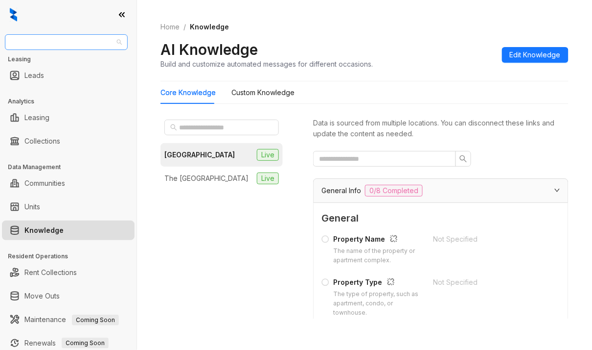
click at [70, 44] on span "SfRent" at bounding box center [66, 42] width 111 height 15
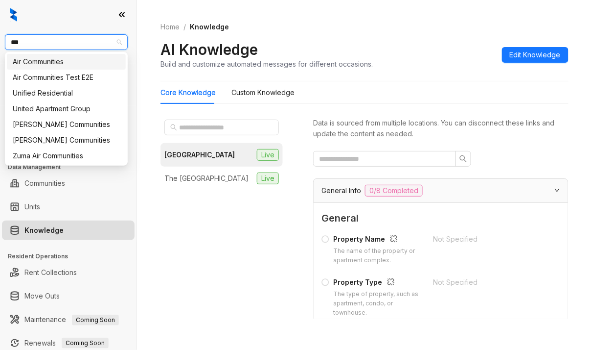
type input "****"
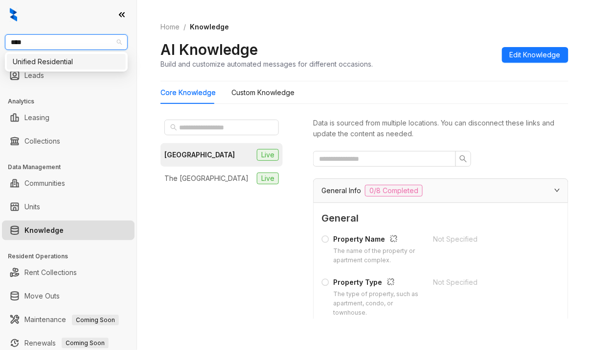
click at [60, 55] on div "Unified Residential" at bounding box center [66, 62] width 119 height 16
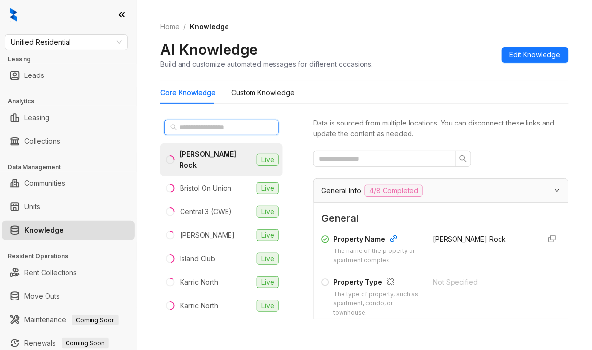
click at [192, 130] on input "text" at bounding box center [222, 127] width 86 height 11
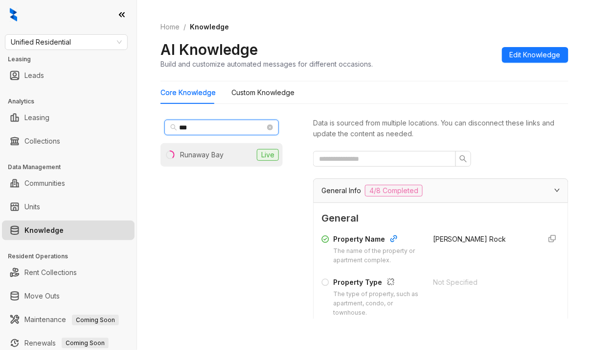
type input "***"
click at [194, 157] on div "Runaway Bay" at bounding box center [202, 154] width 44 height 11
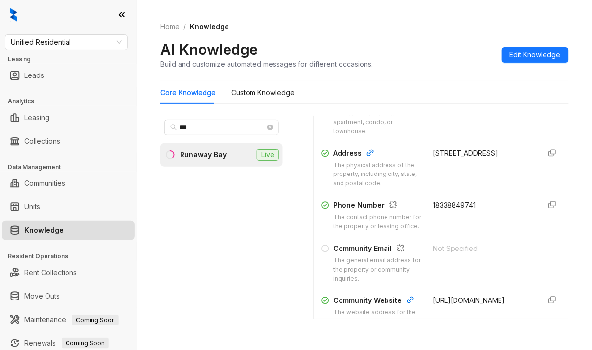
scroll to position [261, 0]
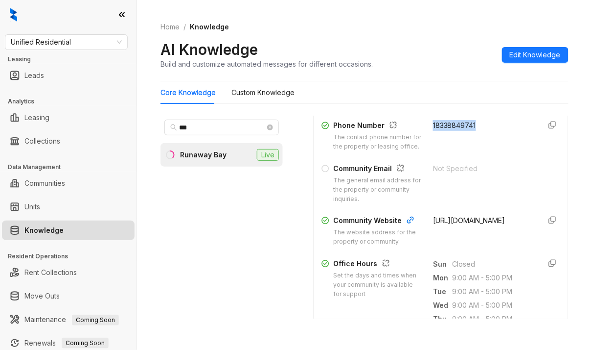
drag, startPoint x: 468, startPoint y: 137, endPoint x: 419, endPoint y: 136, distance: 49.4
click at [433, 136] on div "18338849741" at bounding box center [483, 135] width 100 height 31
copy span "18338849741"
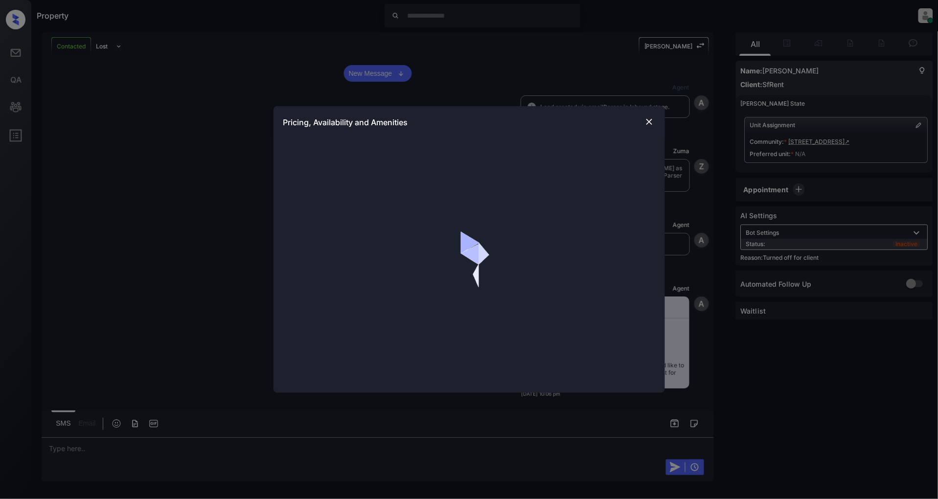
scroll to position [2426, 0]
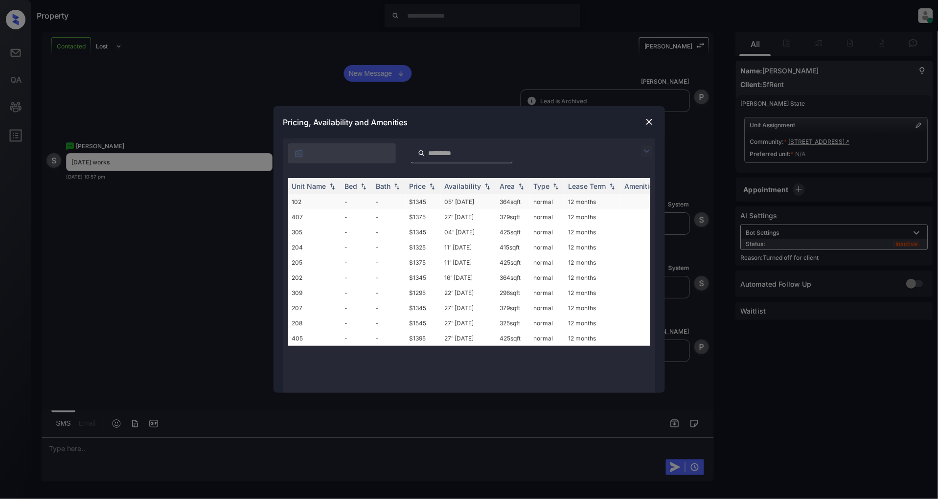
click at [343, 202] on td "-" at bounding box center [356, 201] width 31 height 15
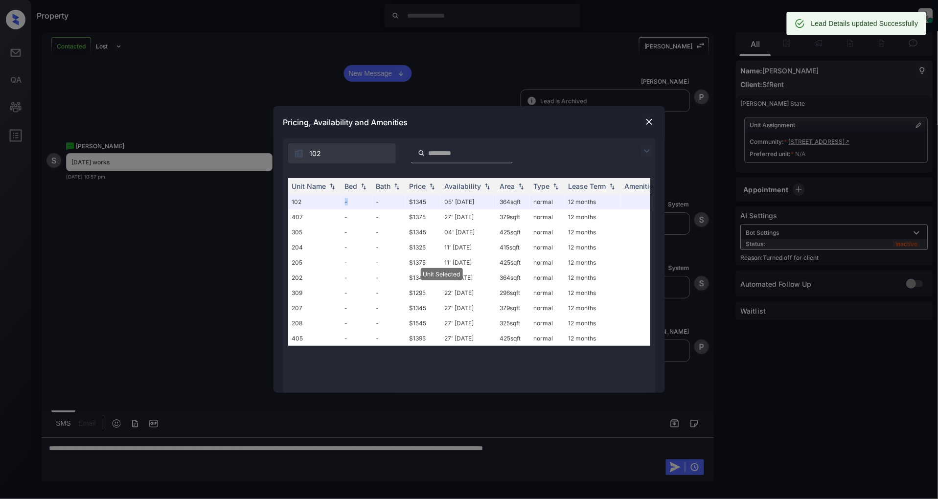
click at [647, 121] on img at bounding box center [650, 122] width 10 height 10
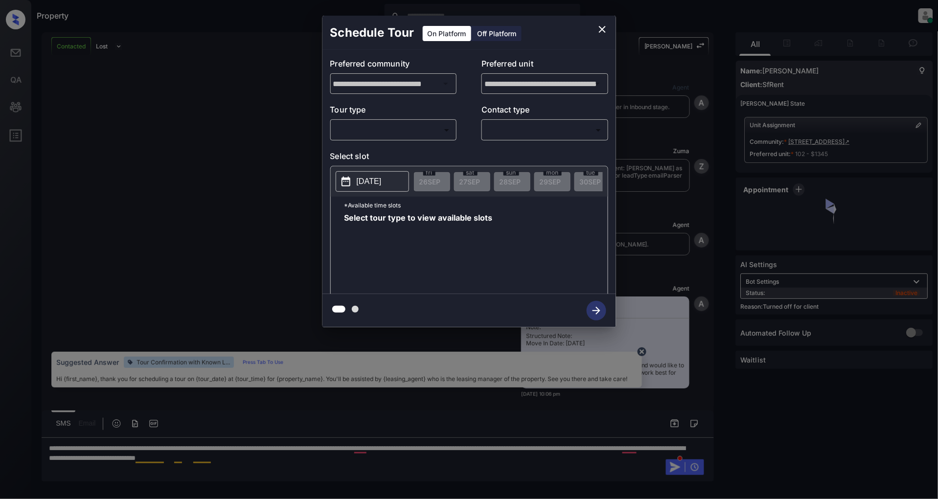
scroll to position [2490, 0]
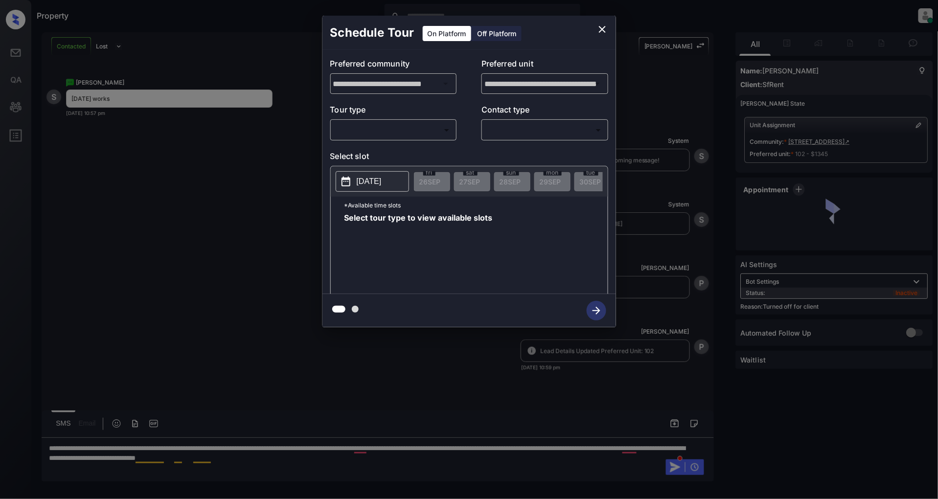
click at [488, 35] on div "Off Platform" at bounding box center [497, 33] width 49 height 15
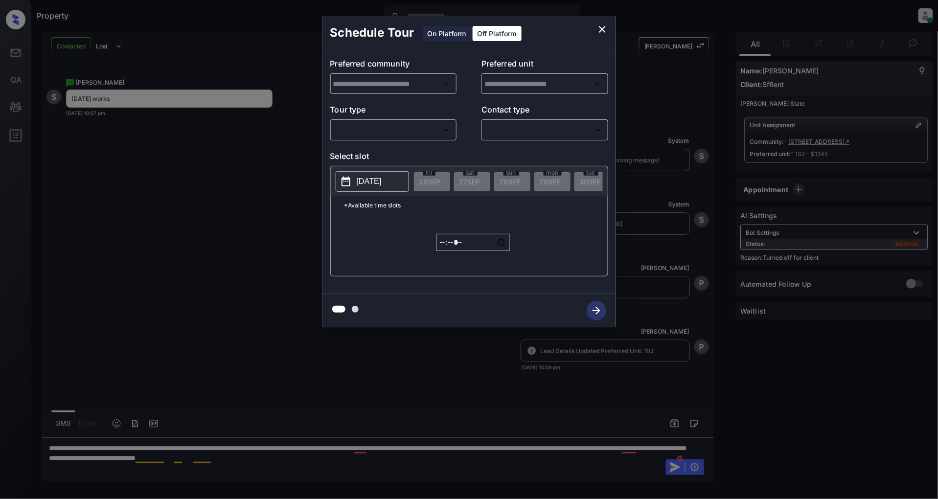
type input "**********"
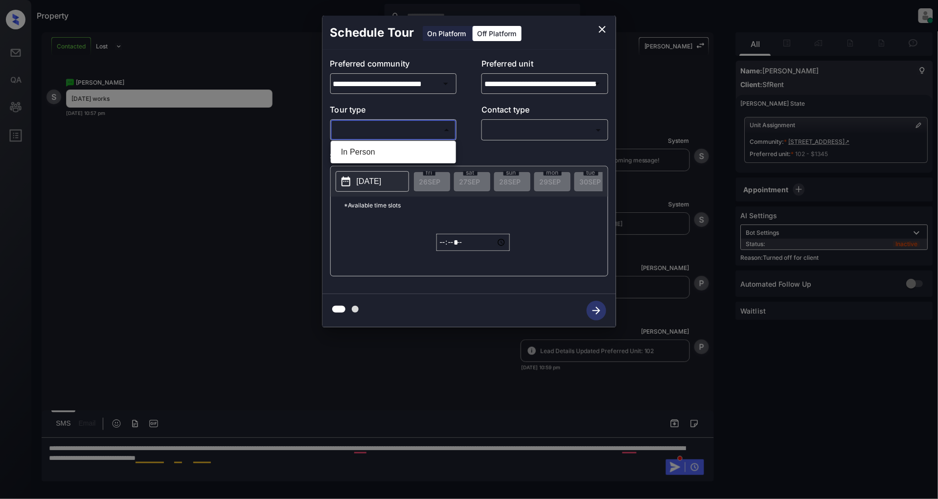
click at [418, 123] on body "Property Patrick Deasis Online Set yourself offline Set yourself on break Profi…" at bounding box center [469, 249] width 938 height 499
click at [392, 150] on li "In Person" at bounding box center [393, 152] width 120 height 18
type input "********"
click at [492, 135] on body "Property Patrick Deasis Online Set yourself offline Set yourself on break Profi…" at bounding box center [469, 249] width 938 height 499
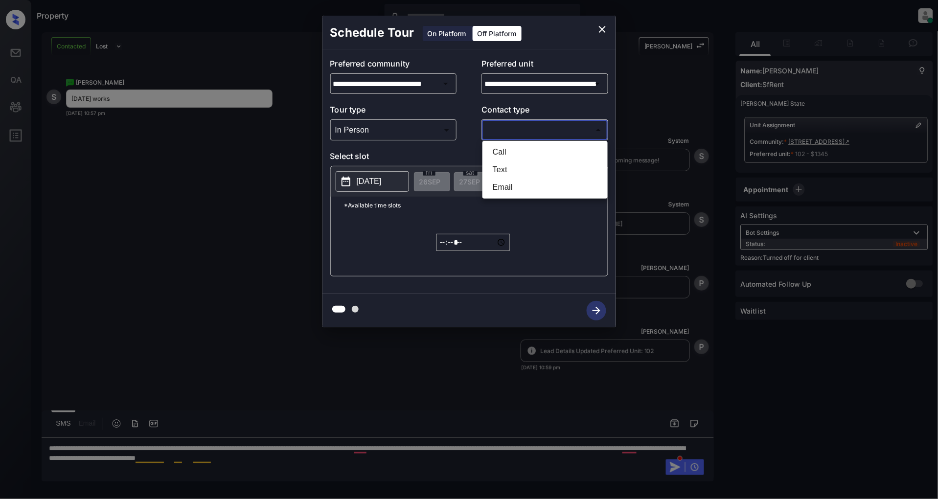
click at [527, 173] on li "Text" at bounding box center [545, 170] width 120 height 18
type input "****"
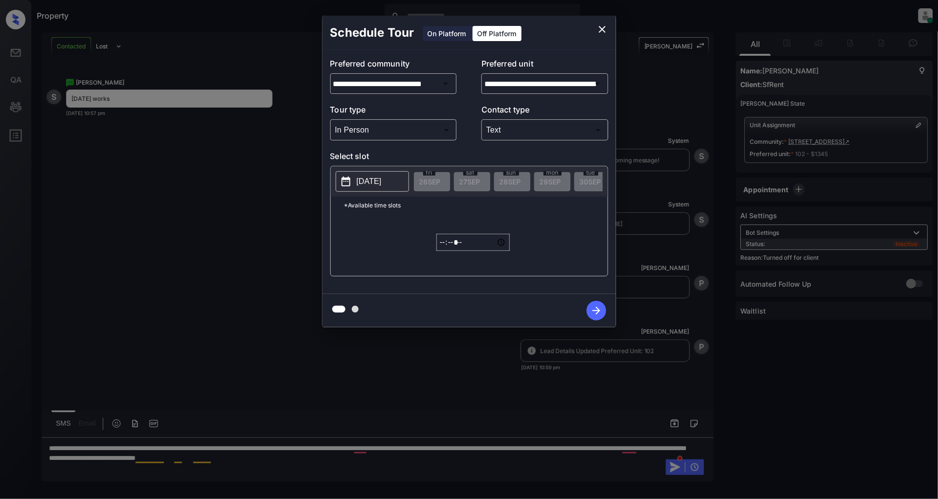
click at [382, 180] on p "2025-09-26" at bounding box center [369, 182] width 25 height 12
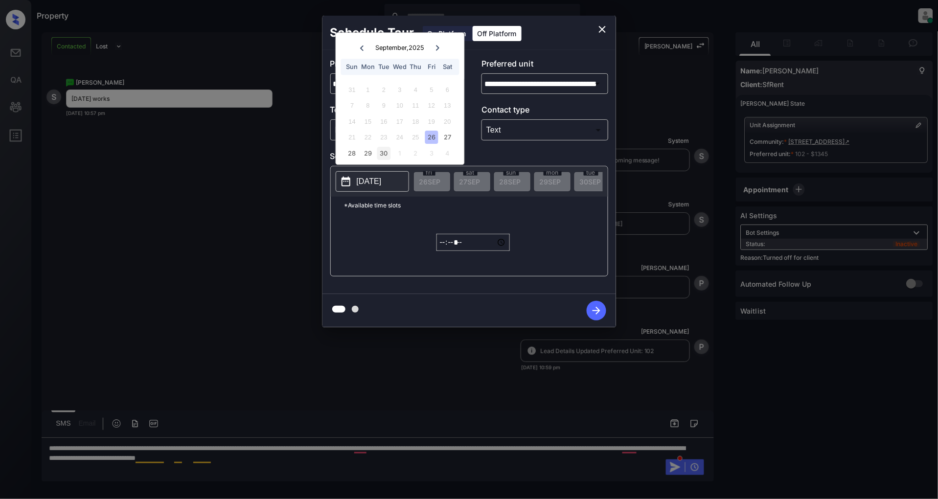
click at [384, 155] on div "30" at bounding box center [383, 153] width 13 height 13
click at [445, 248] on input "*****" at bounding box center [473, 242] width 73 height 17
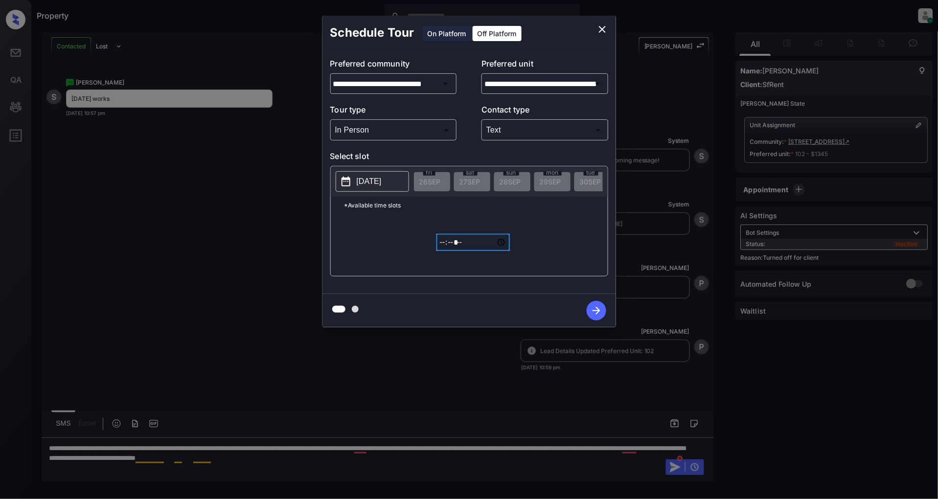
type input "*****"
click at [589, 314] on icon "button" at bounding box center [597, 311] width 20 height 20
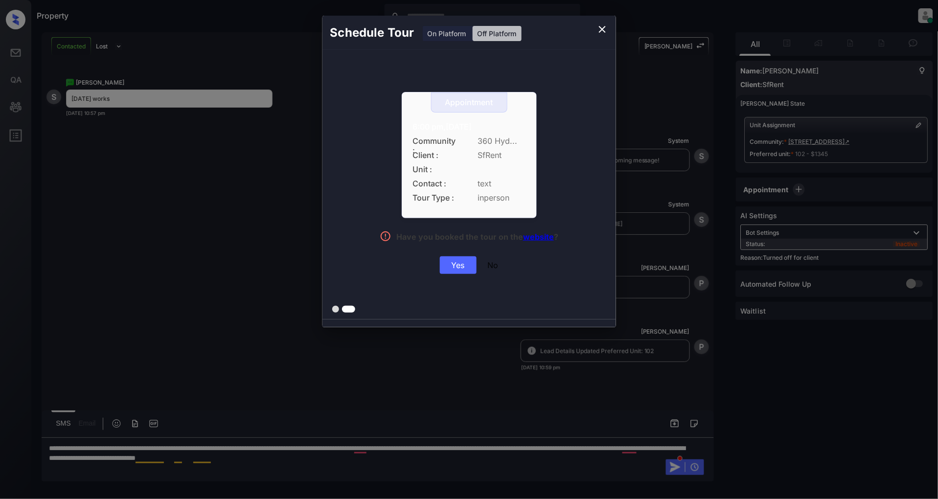
click at [454, 266] on div "Yes" at bounding box center [458, 265] width 37 height 18
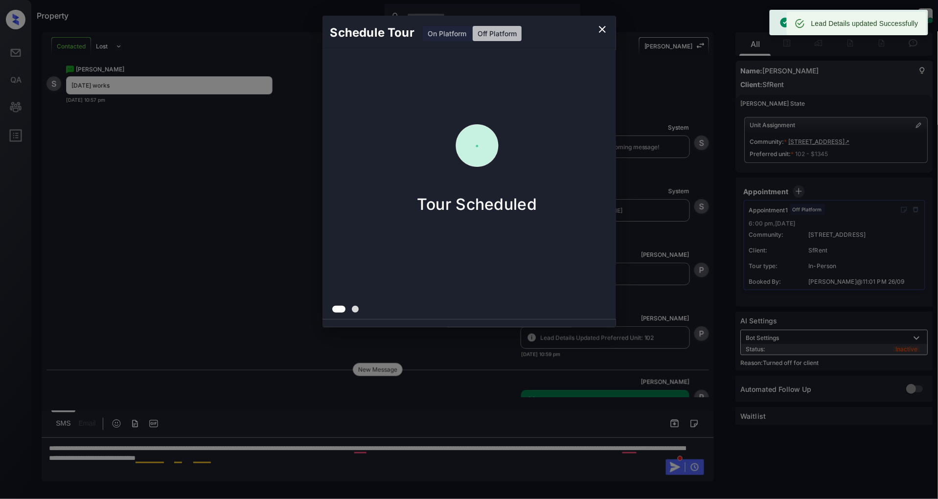
scroll to position [2553, 0]
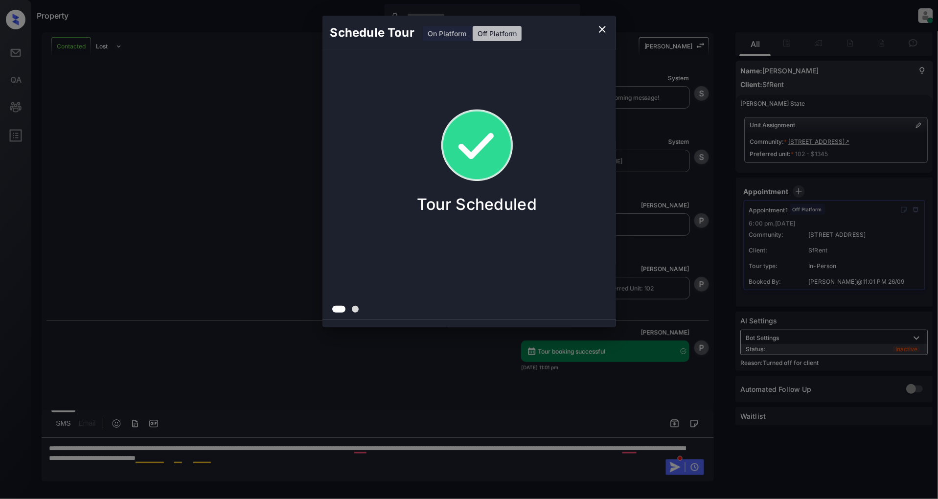
click at [601, 32] on icon "close" at bounding box center [603, 29] width 12 height 12
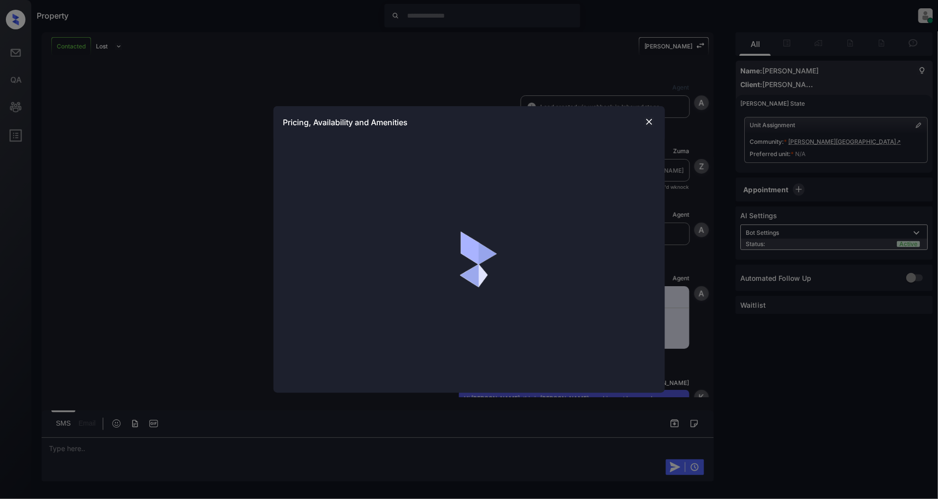
scroll to position [1408, 0]
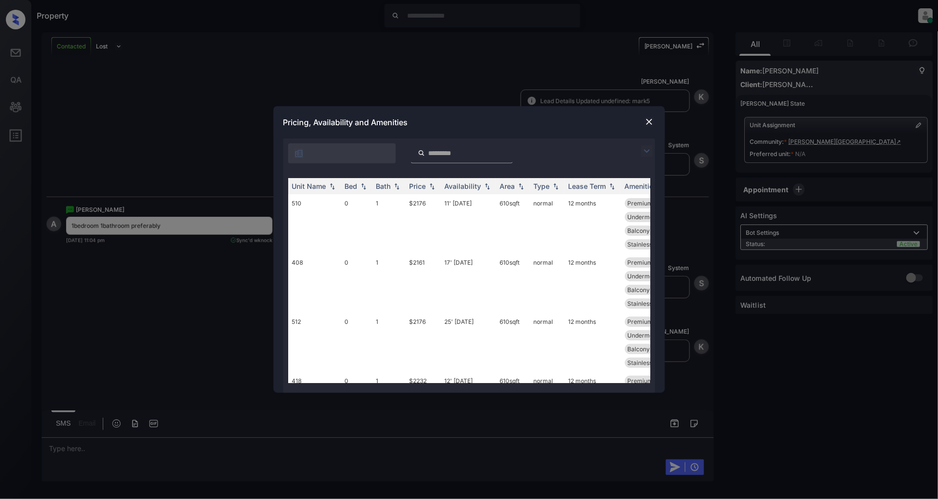
click at [652, 151] on img at bounding box center [647, 151] width 12 height 12
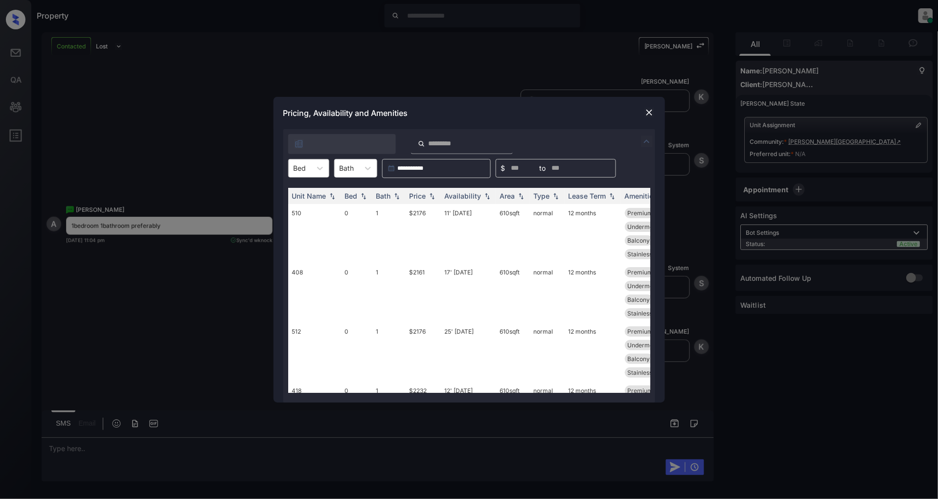
click at [311, 168] on div "Bed" at bounding box center [300, 168] width 23 height 14
click at [296, 207] on div "1" at bounding box center [308, 210] width 41 height 18
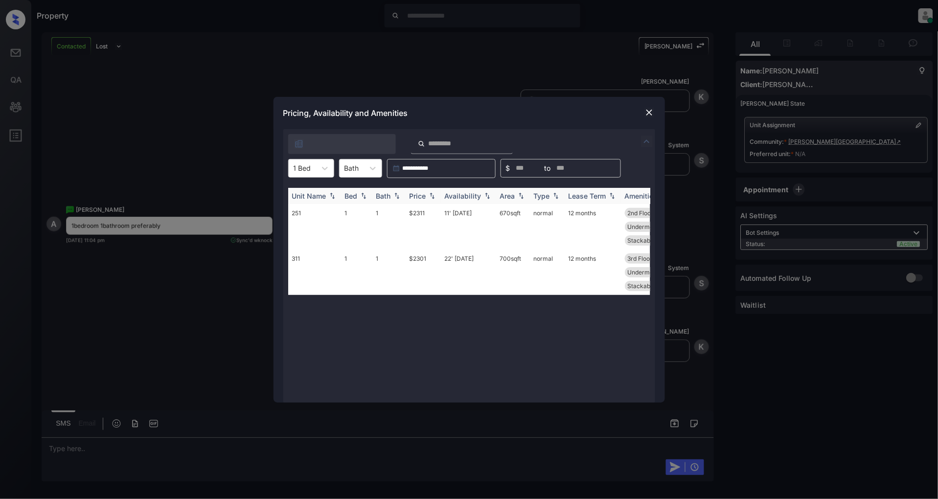
click at [433, 196] on img at bounding box center [432, 195] width 10 height 7
drag, startPoint x: 428, startPoint y: 214, endPoint x: 384, endPoint y: 214, distance: 44.5
click at [384, 214] on tr "311 1 1 $2301 22' Oct 25 700 sqft normal 12 months 3rd Floor Premium Vinyl F...…" at bounding box center [544, 227] width 512 height 46
copy tr "$2301"
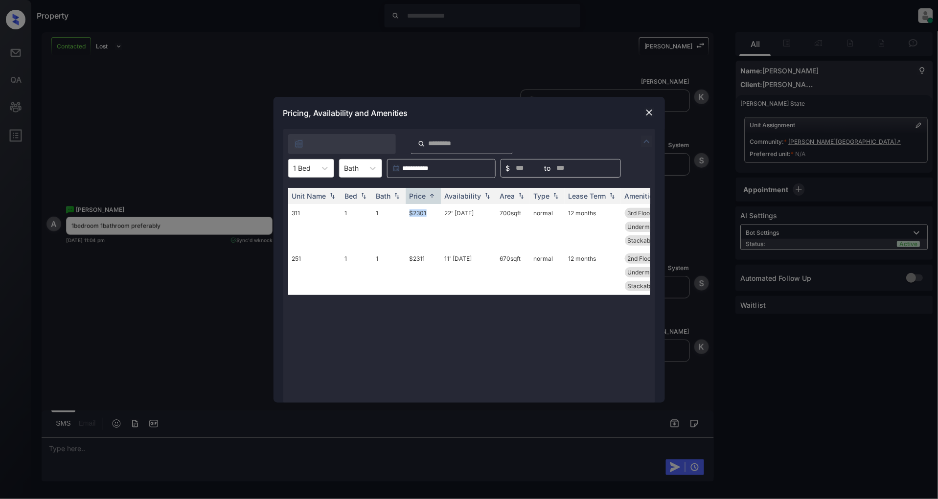
click at [648, 109] on img at bounding box center [650, 113] width 10 height 10
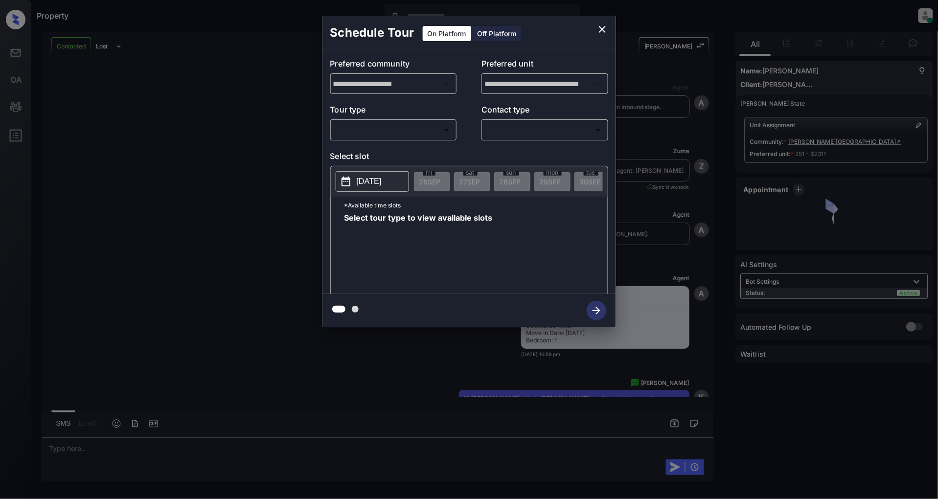
scroll to position [2817, 0]
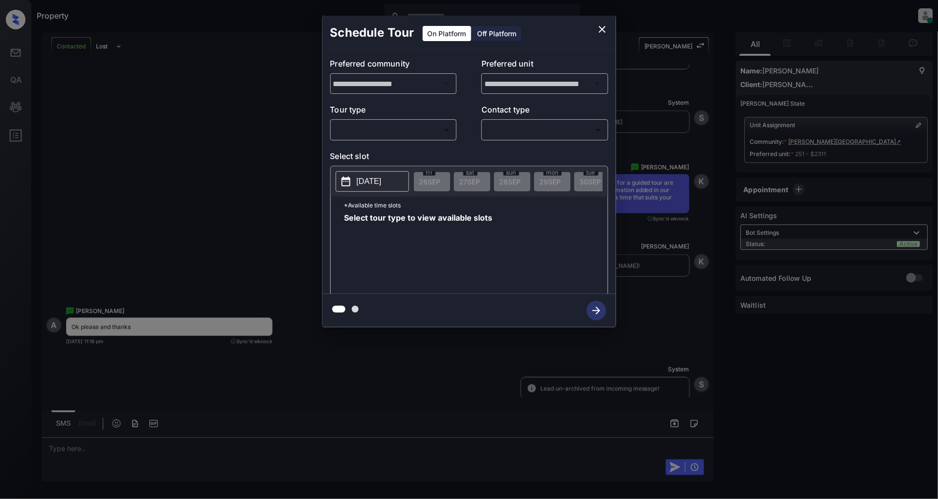
click at [414, 131] on body "Property [PERSON_NAME] Online Set yourself offline Set yourself on break Profil…" at bounding box center [469, 249] width 938 height 499
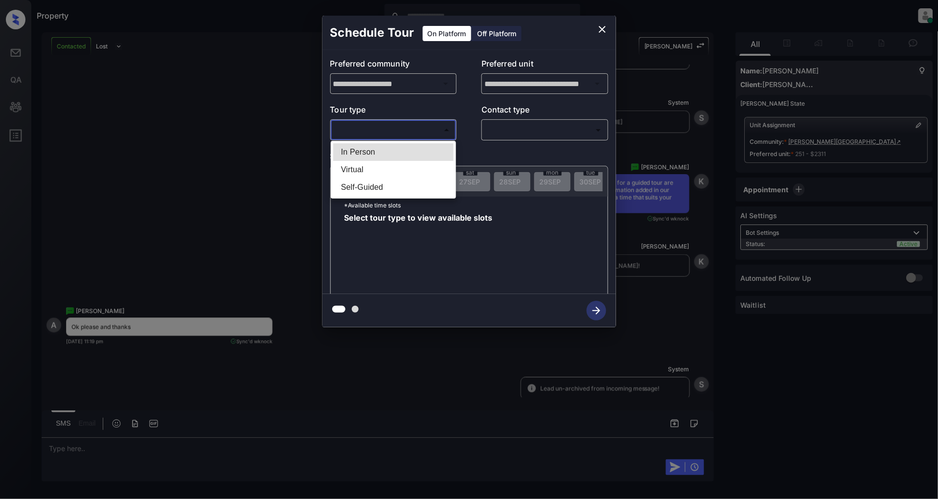
click at [394, 144] on li "In Person" at bounding box center [393, 152] width 120 height 18
type input "********"
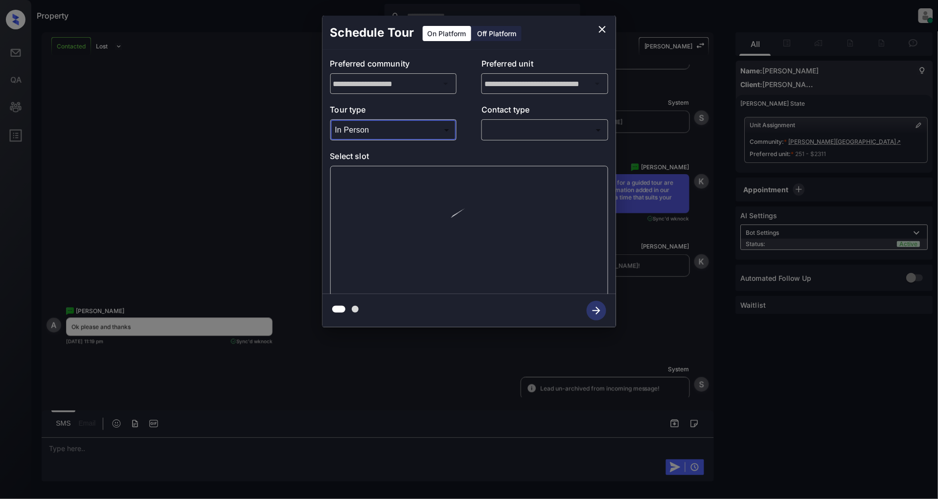
click at [503, 133] on body "Property [PERSON_NAME] Online Set yourself offline Set yourself on break Profil…" at bounding box center [469, 249] width 938 height 499
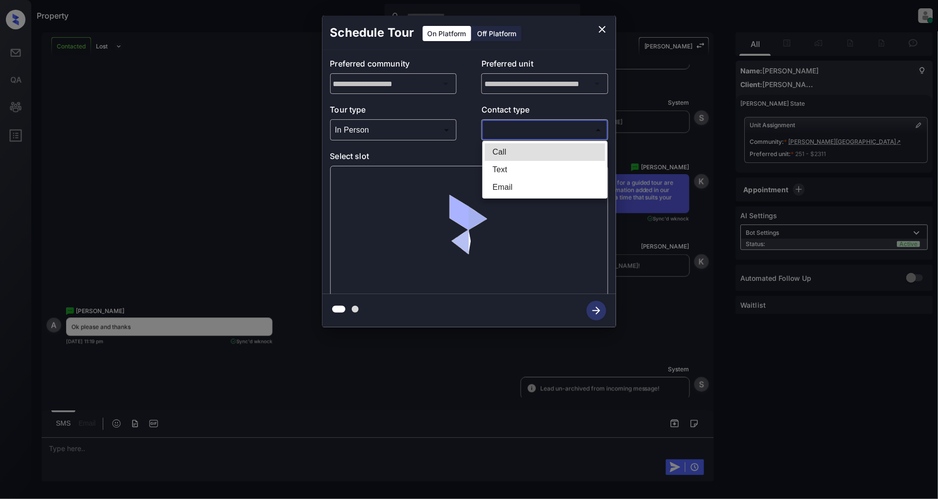
click at [510, 167] on li "Text" at bounding box center [545, 170] width 120 height 18
type input "****"
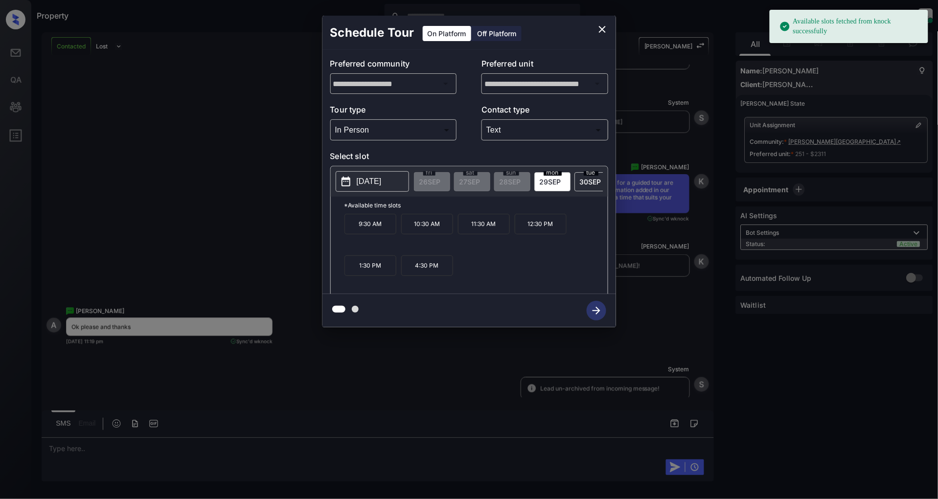
click at [382, 181] on p "[DATE]" at bounding box center [369, 182] width 25 height 12
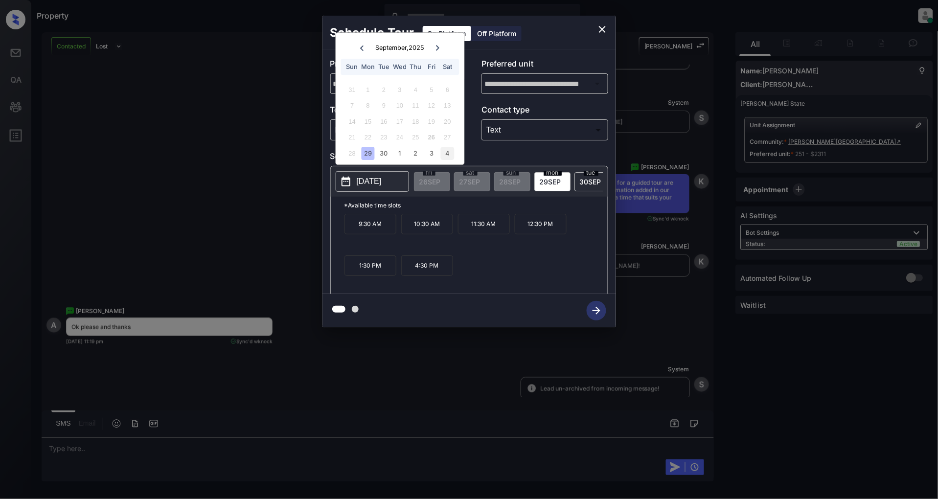
click at [448, 155] on div "4" at bounding box center [447, 153] width 13 height 13
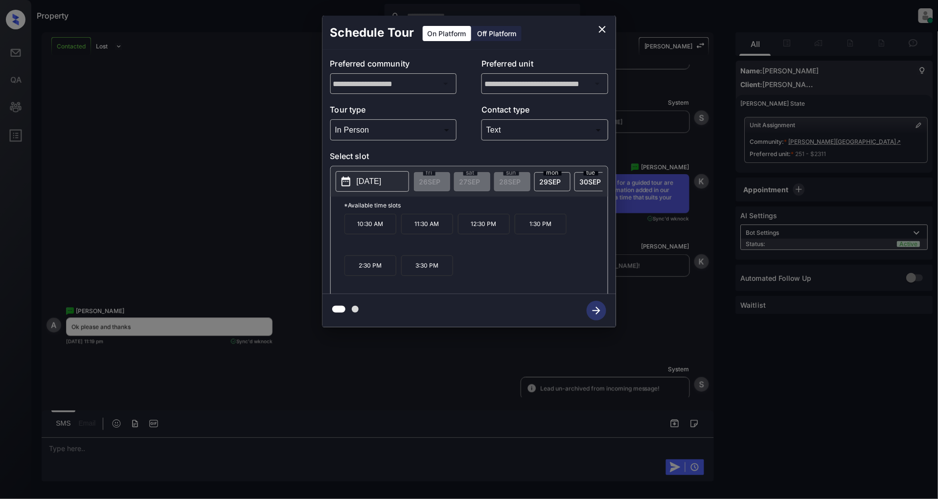
click at [226, 223] on div "**********" at bounding box center [469, 171] width 938 height 343
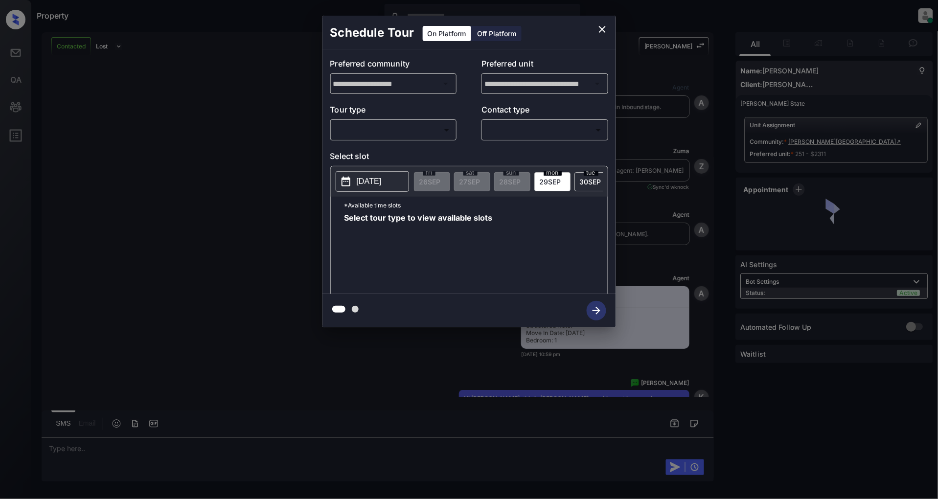
scroll to position [2925, 0]
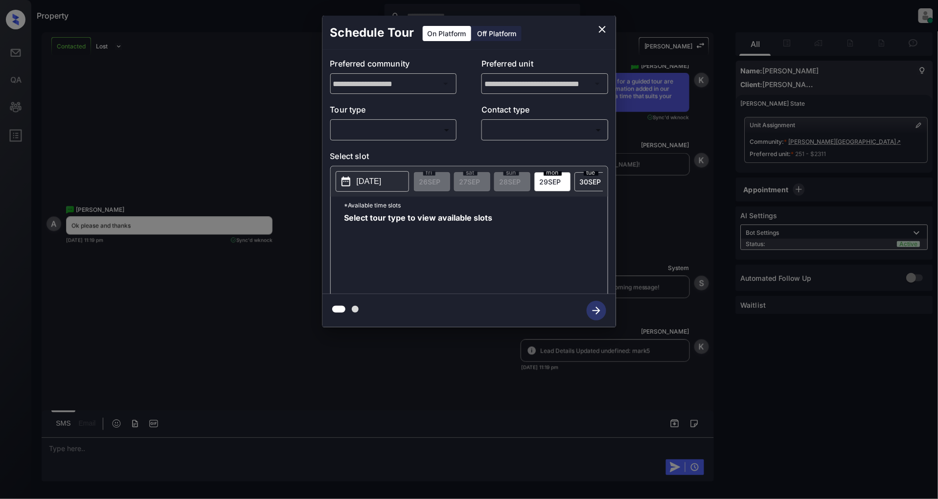
click at [397, 126] on body "Property [PERSON_NAME] Online Set yourself offline Set yourself on break Profil…" at bounding box center [469, 249] width 938 height 499
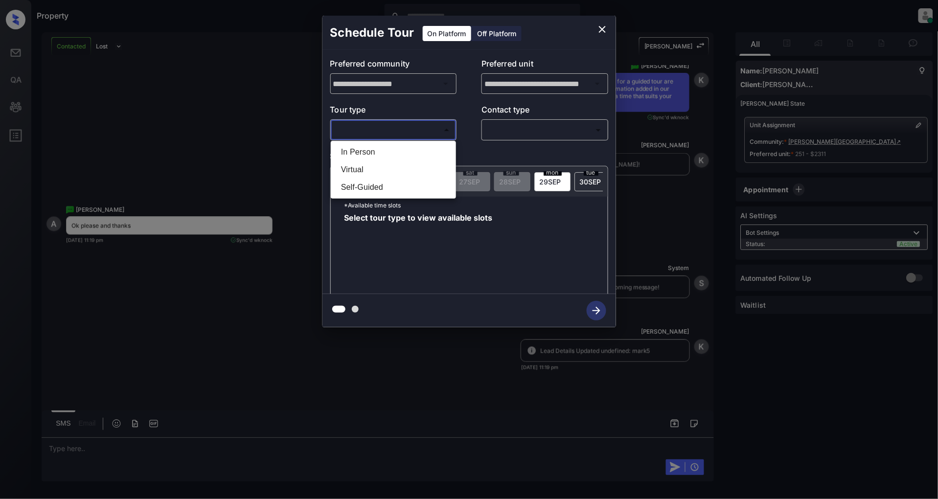
click at [337, 150] on li "In Person" at bounding box center [393, 152] width 120 height 18
type input "********"
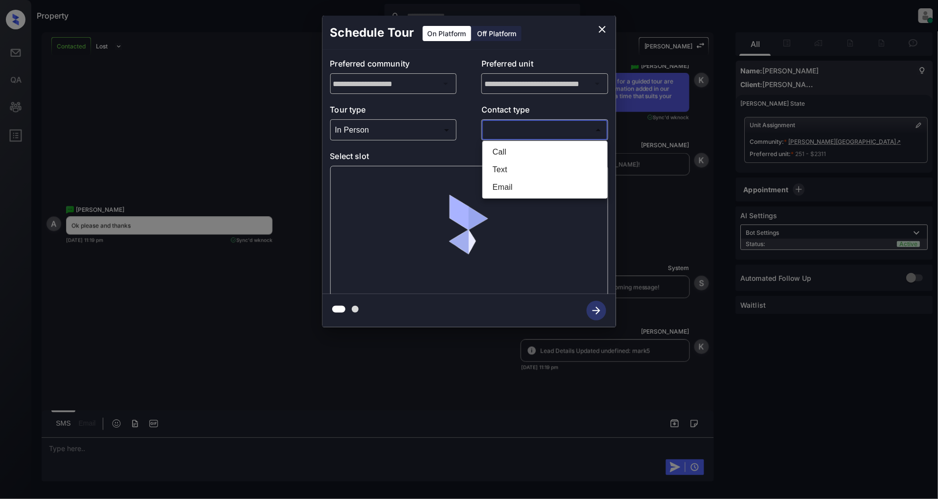
click at [511, 125] on body "Property [PERSON_NAME] Online Set yourself offline Set yourself on break Profil…" at bounding box center [469, 249] width 938 height 499
click at [503, 169] on li "Text" at bounding box center [545, 170] width 120 height 18
type input "****"
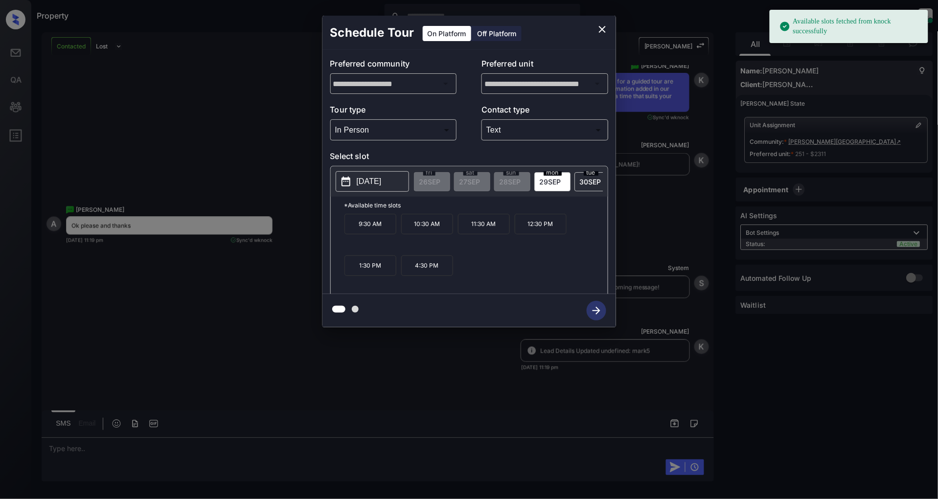
click at [362, 182] on p "[DATE]" at bounding box center [369, 182] width 25 height 12
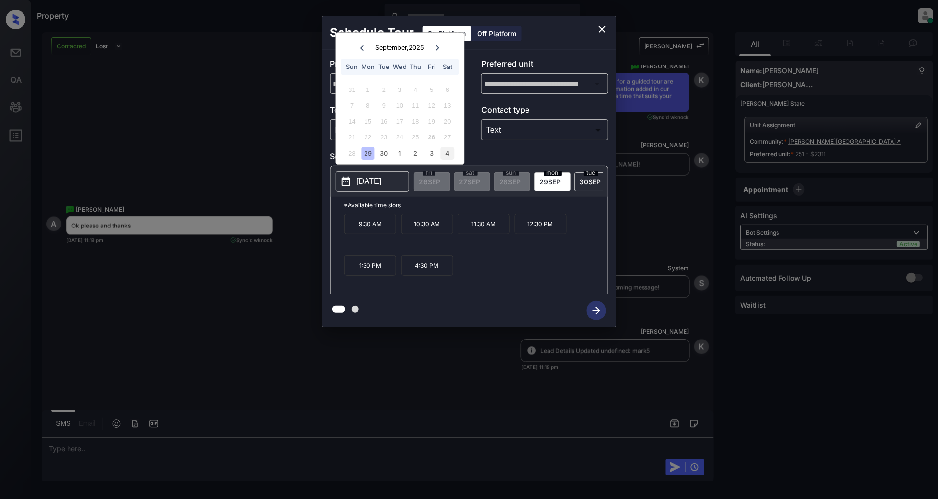
click at [441, 146] on div "28 29 30 1 2 3 4" at bounding box center [400, 153] width 122 height 16
click at [451, 153] on div "4" at bounding box center [447, 153] width 13 height 13
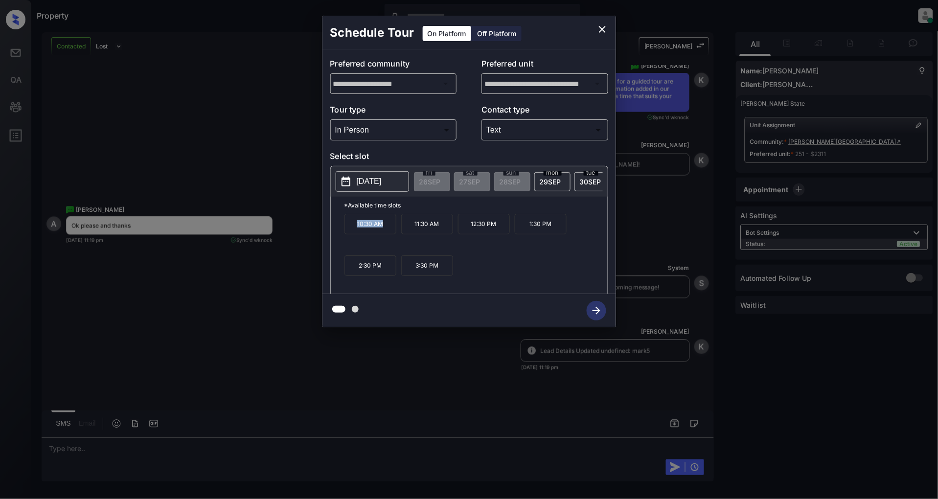
drag, startPoint x: 390, startPoint y: 233, endPoint x: 340, endPoint y: 234, distance: 50.0
click at [340, 234] on div "*Available time slots 10:30 AM 11:30 AM 12:30 PM 1:30 PM 2:30 PM 3:30 PM" at bounding box center [469, 247] width 277 height 100
copy p "10:30 AM"
drag, startPoint x: 496, startPoint y: 231, endPoint x: 465, endPoint y: 231, distance: 31.3
click at [465, 231] on p "12:30 PM" at bounding box center [484, 224] width 52 height 21
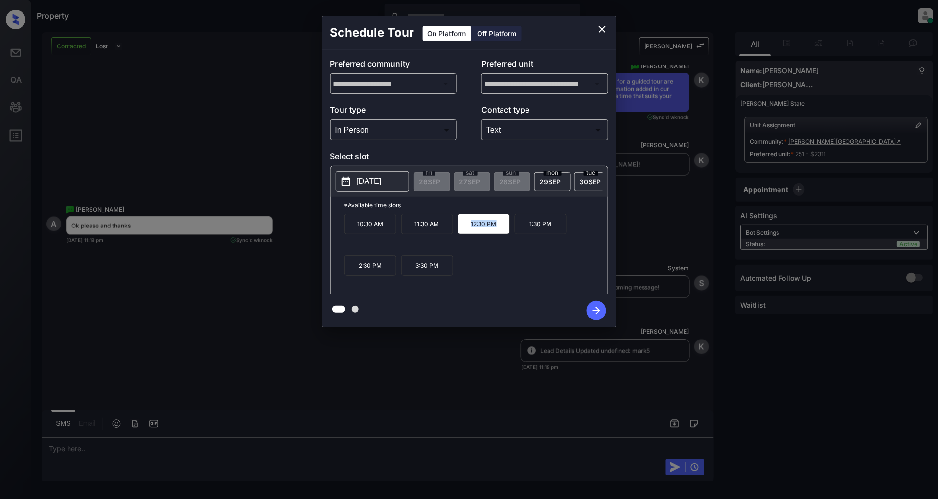
copy p "12:30 PM"
drag, startPoint x: 441, startPoint y: 275, endPoint x: 415, endPoint y: 274, distance: 26.0
click at [415, 274] on p "3:30 PM" at bounding box center [427, 266] width 52 height 21
copy p "3:30 PM"
click at [605, 25] on icon "close" at bounding box center [603, 29] width 12 height 12
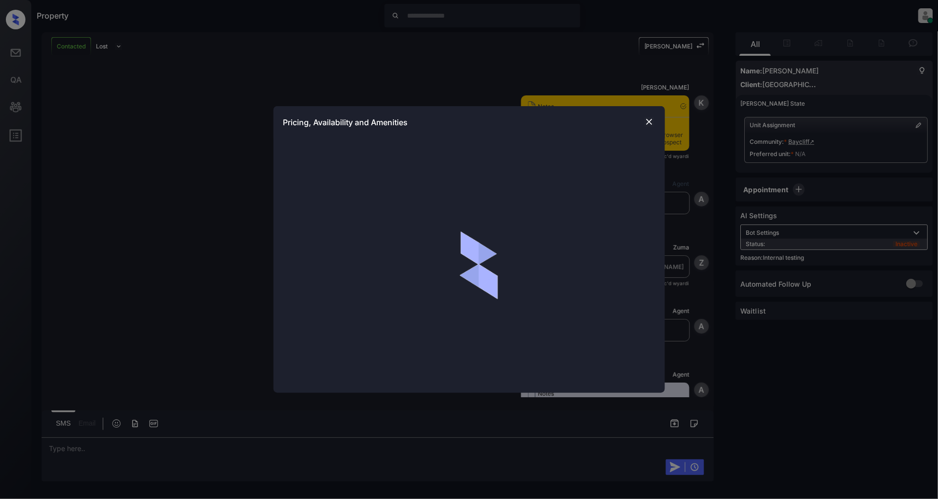
scroll to position [1409, 0]
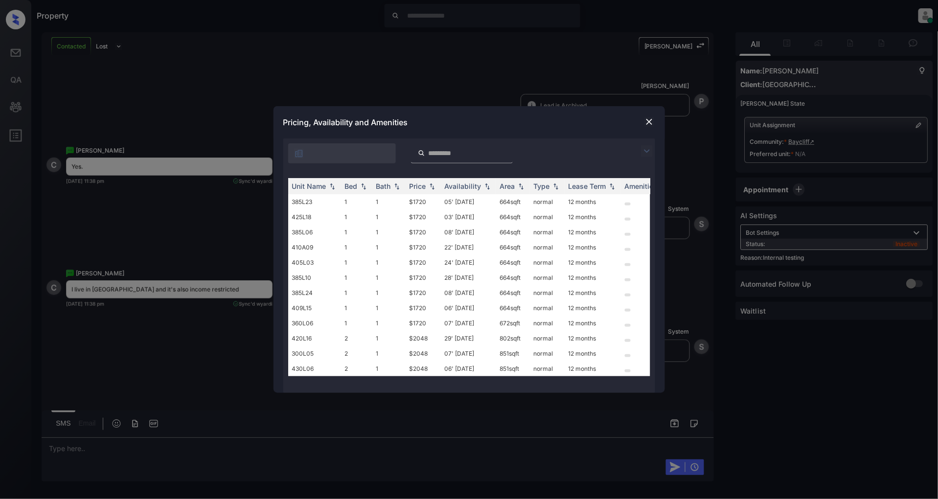
click at [645, 152] on img at bounding box center [647, 151] width 12 height 12
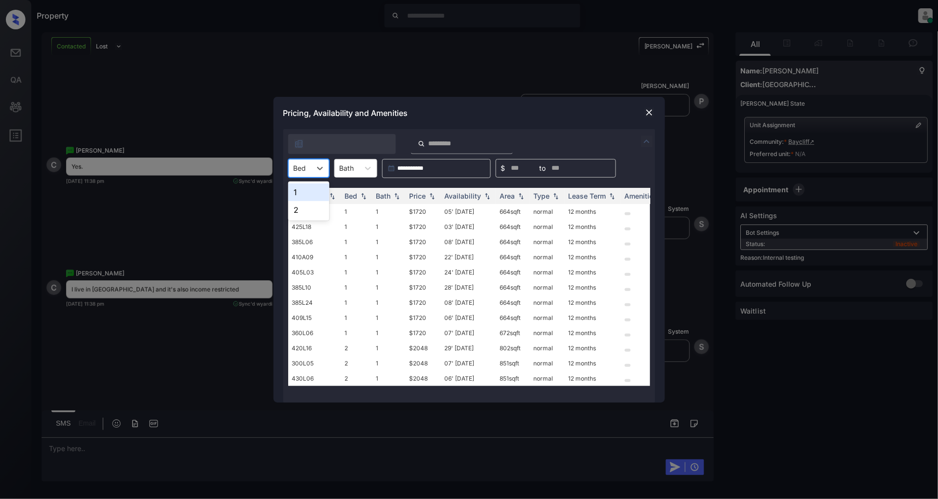
click at [304, 164] on div at bounding box center [300, 168] width 13 height 10
click at [301, 201] on div "2" at bounding box center [308, 210] width 41 height 18
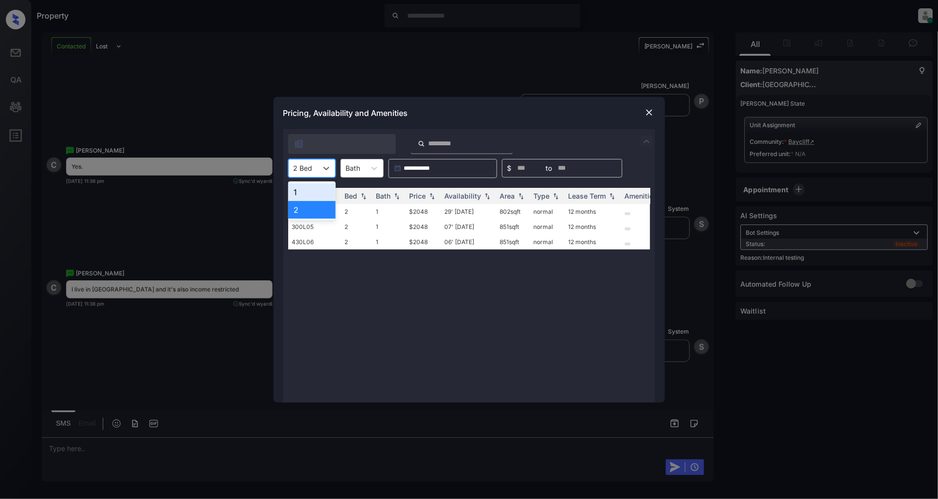
click at [307, 172] on div at bounding box center [303, 168] width 19 height 10
click at [309, 186] on div "1" at bounding box center [311, 193] width 47 height 18
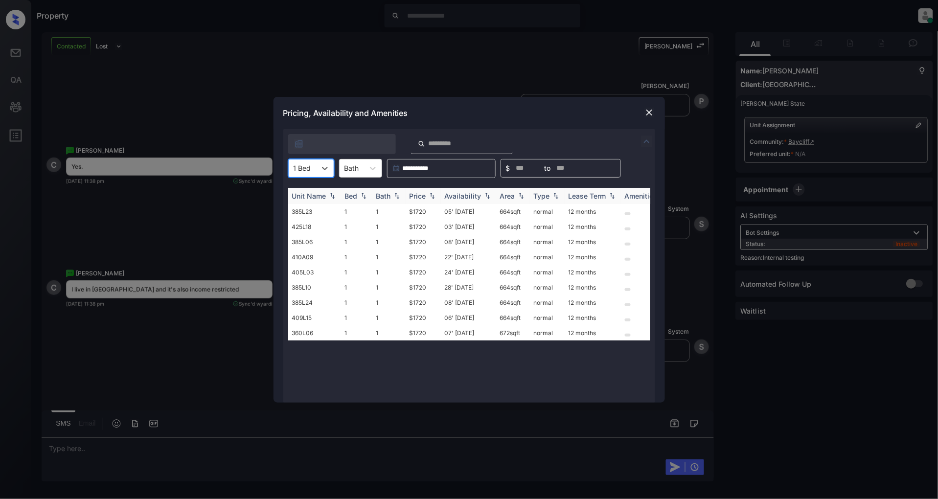
click at [429, 197] on img at bounding box center [432, 195] width 10 height 7
drag, startPoint x: 432, startPoint y: 206, endPoint x: 396, endPoint y: 213, distance: 35.9
click at [396, 213] on tr "385L23 1 1 $1720 05' Sep 25 664 sqft normal 12 months" at bounding box center [544, 211] width 512 height 15
copy tr "$1720"
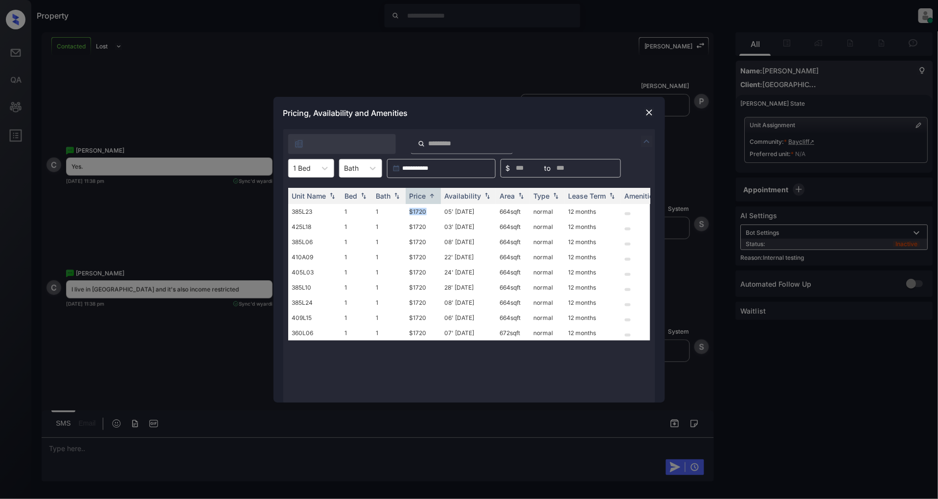
click at [650, 110] on img at bounding box center [650, 113] width 10 height 10
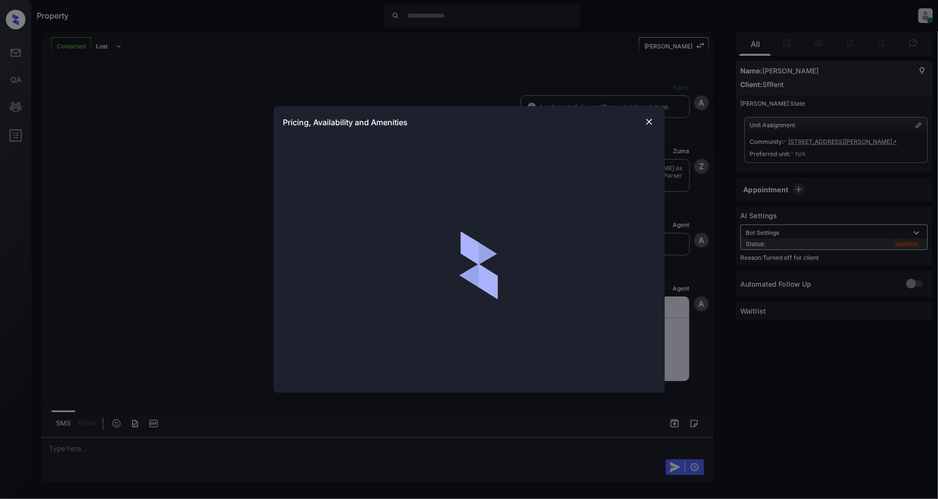
scroll to position [1823, 0]
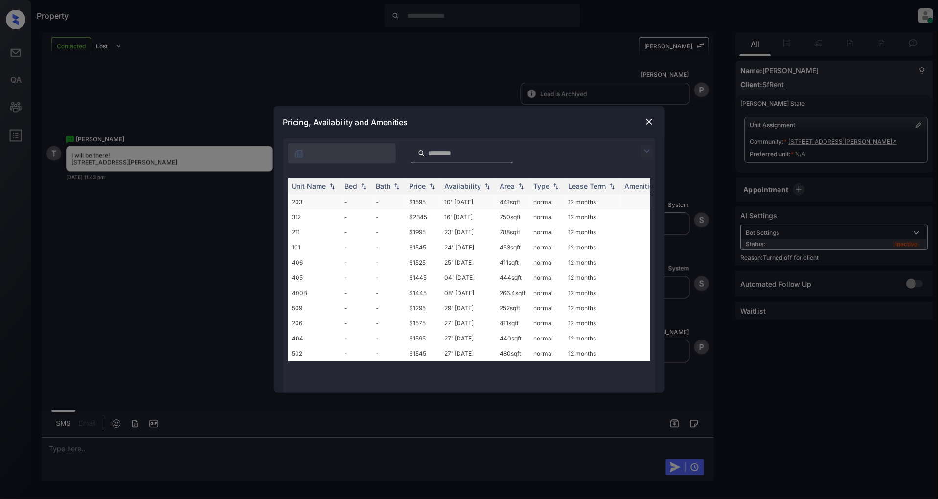
click at [389, 204] on td "-" at bounding box center [389, 201] width 33 height 15
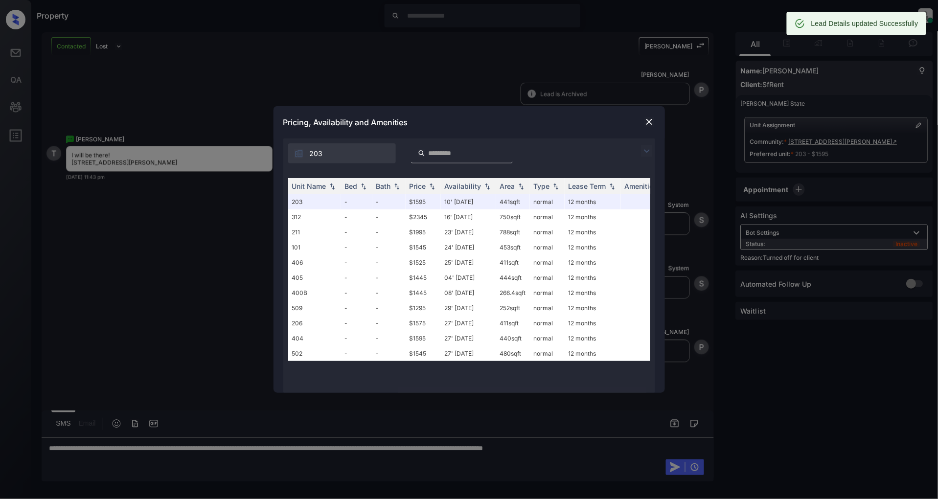
click at [645, 123] on img at bounding box center [650, 122] width 10 height 10
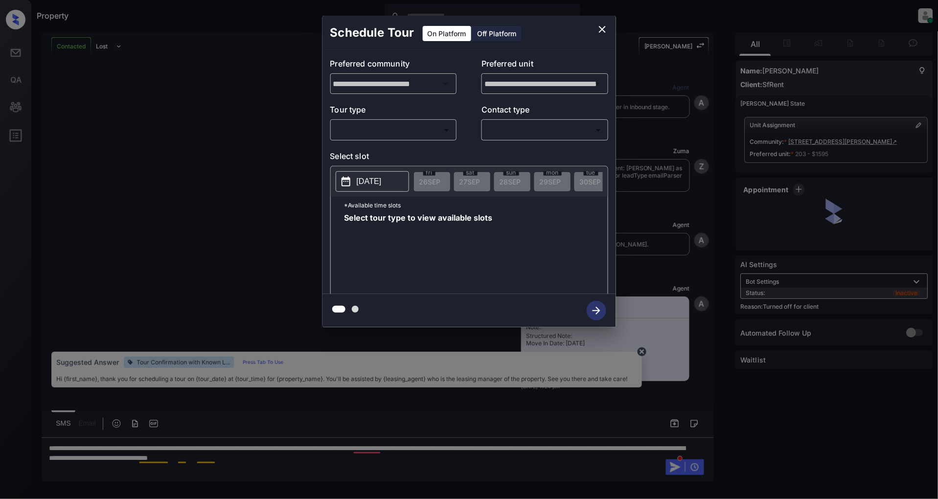
scroll to position [1887, 0]
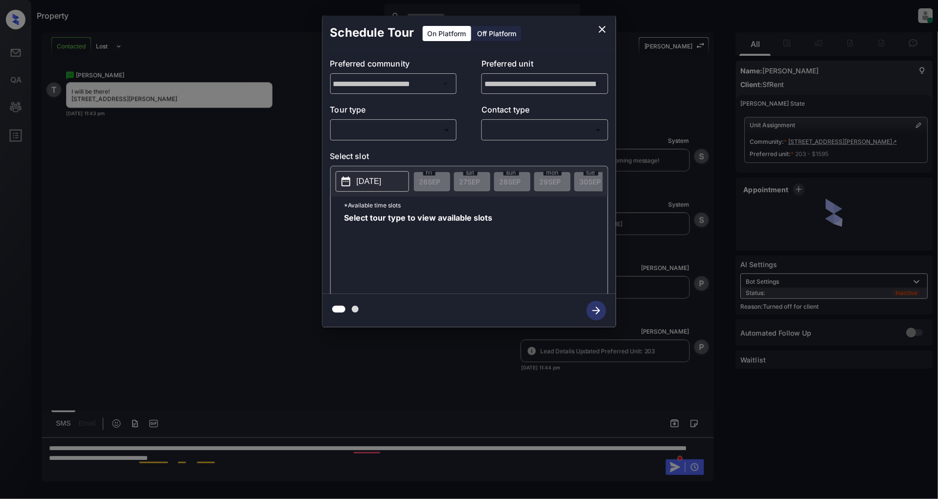
click at [490, 39] on div "Off Platform" at bounding box center [497, 33] width 49 height 15
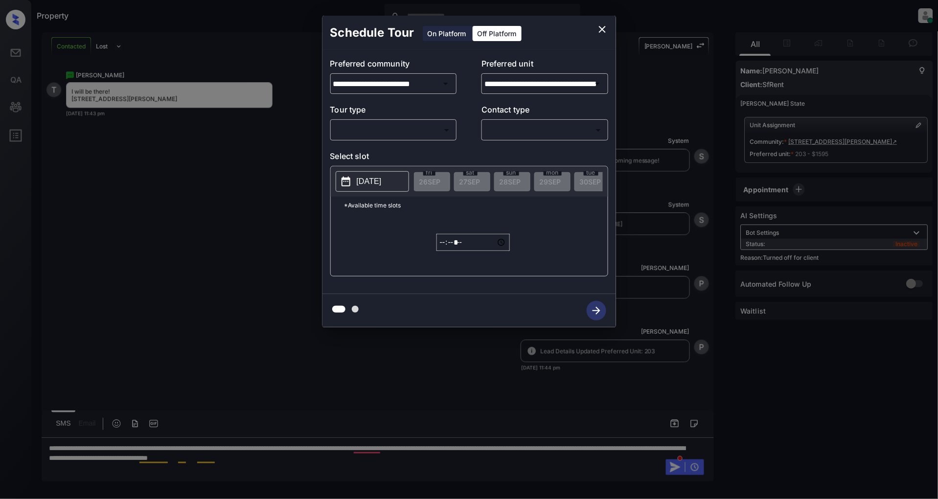
click at [400, 132] on body "Property Patrick Deasis Online Set yourself offline Set yourself on break Profi…" at bounding box center [469, 249] width 938 height 499
click at [371, 152] on li "In Person" at bounding box center [393, 152] width 120 height 18
type input "********"
type input "**********"
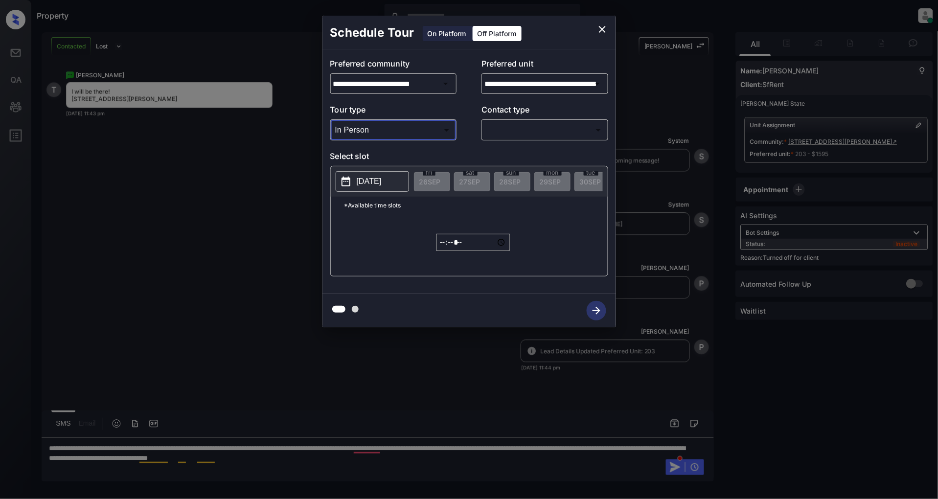
click at [531, 128] on body "Property Patrick Deasis Online Set yourself offline Set yourself on break Profi…" at bounding box center [469, 249] width 938 height 499
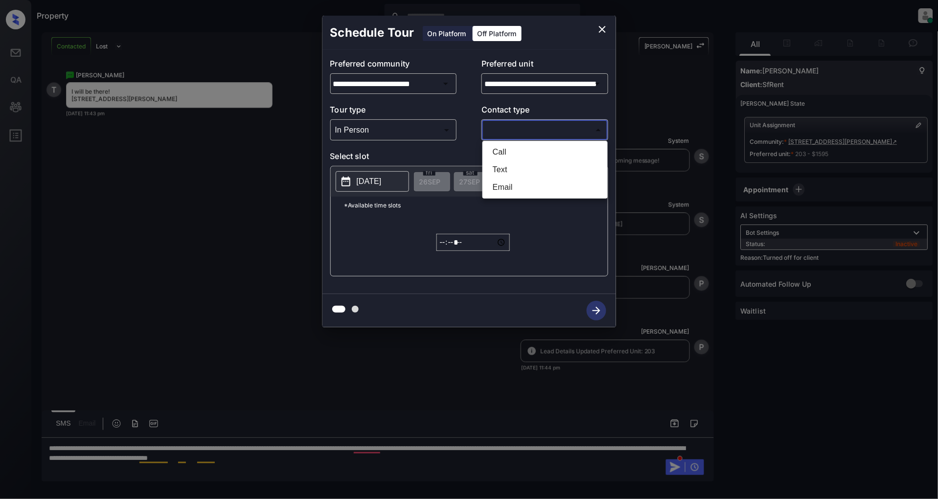
click at [519, 165] on li "Text" at bounding box center [545, 170] width 120 height 18
type input "****"
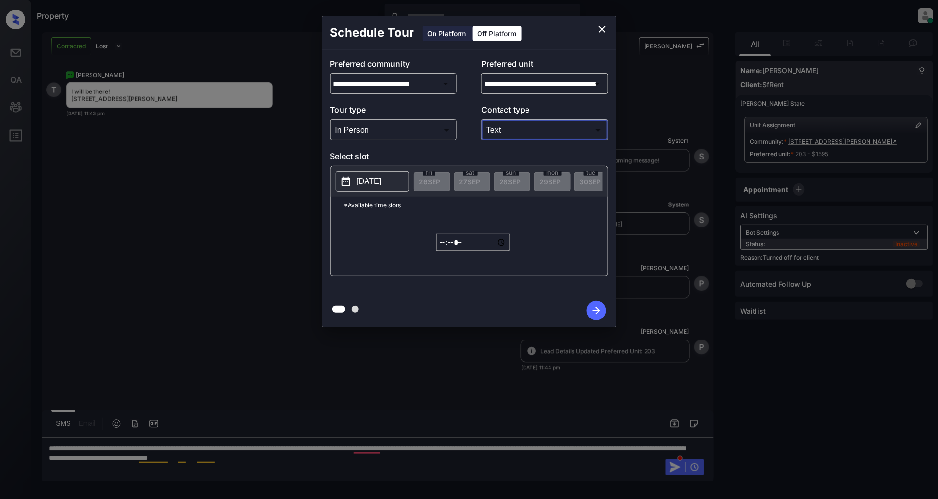
click at [382, 177] on p "2025-09-26" at bounding box center [369, 182] width 25 height 12
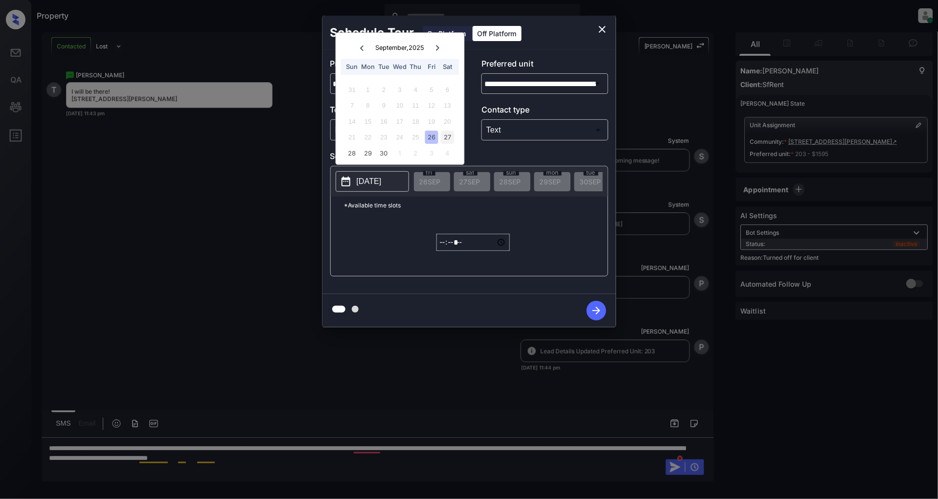
click at [449, 138] on div "27" at bounding box center [447, 137] width 13 height 13
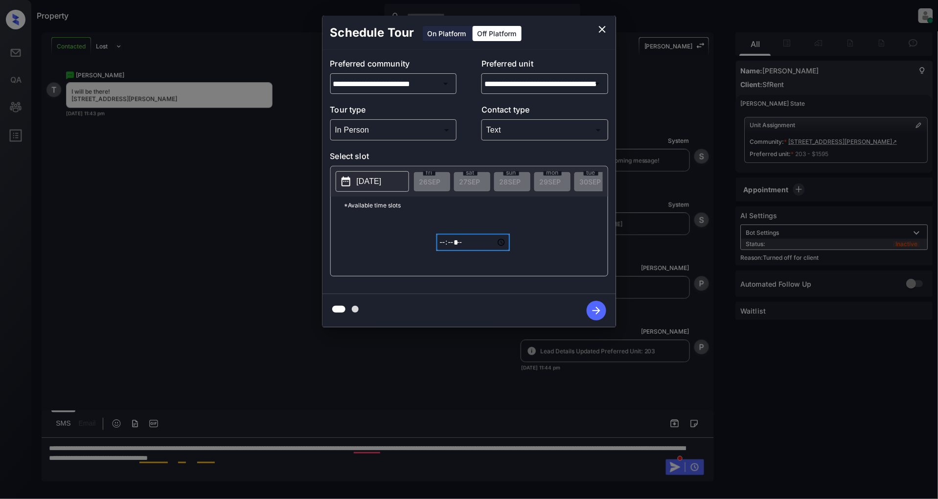
click at [447, 251] on input "*****" at bounding box center [473, 242] width 73 height 17
type input "*****"
click at [591, 310] on icon "button" at bounding box center [597, 311] width 20 height 20
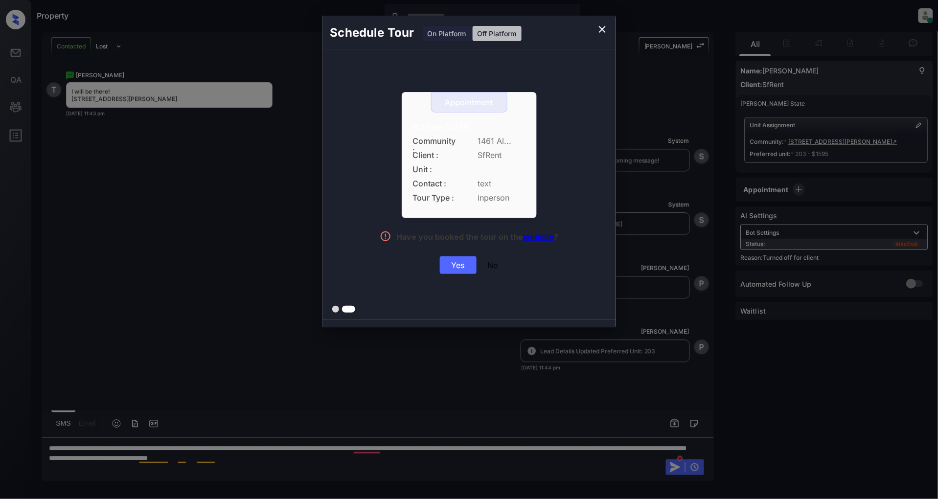
click at [457, 266] on div "Yes" at bounding box center [458, 265] width 37 height 18
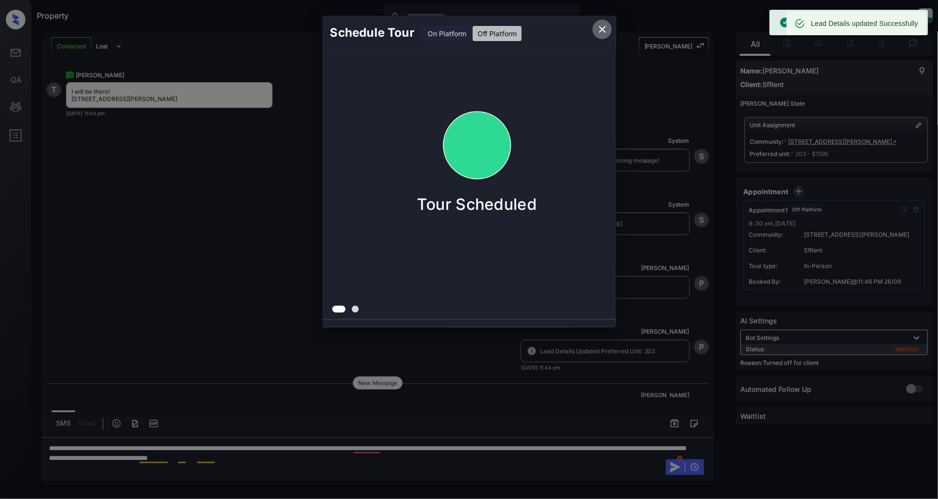
click at [600, 25] on icon "close" at bounding box center [603, 29] width 12 height 12
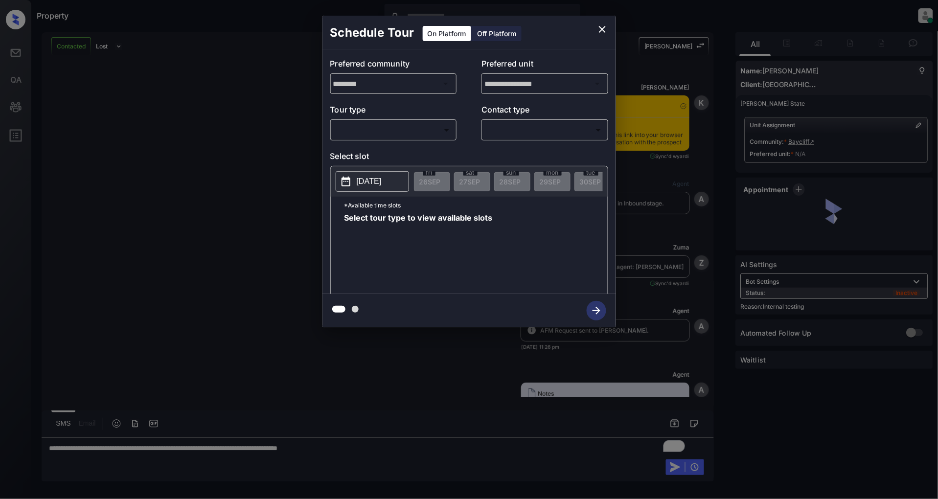
scroll to position [1846, 0]
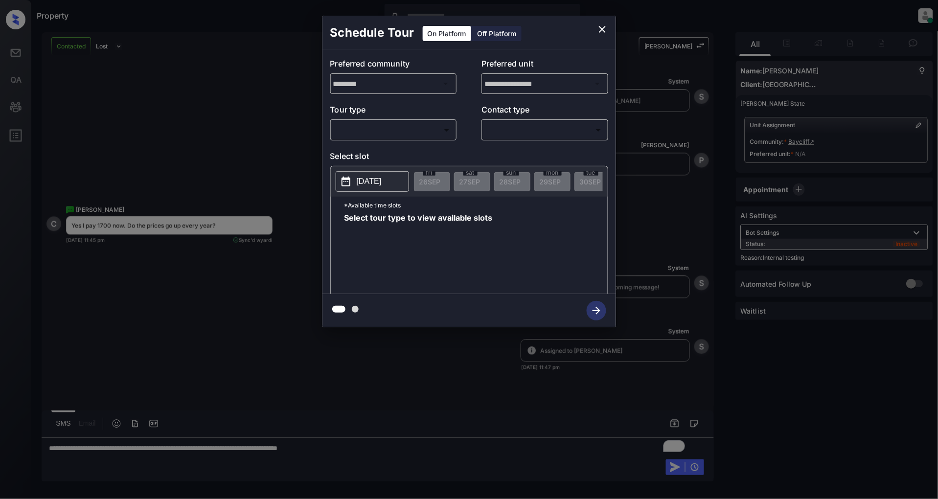
click at [398, 138] on body "Property [PERSON_NAME] Online Set yourself offline Set yourself on break Profil…" at bounding box center [469, 249] width 938 height 499
click at [387, 152] on li "In Person" at bounding box center [393, 152] width 120 height 18
type input "********"
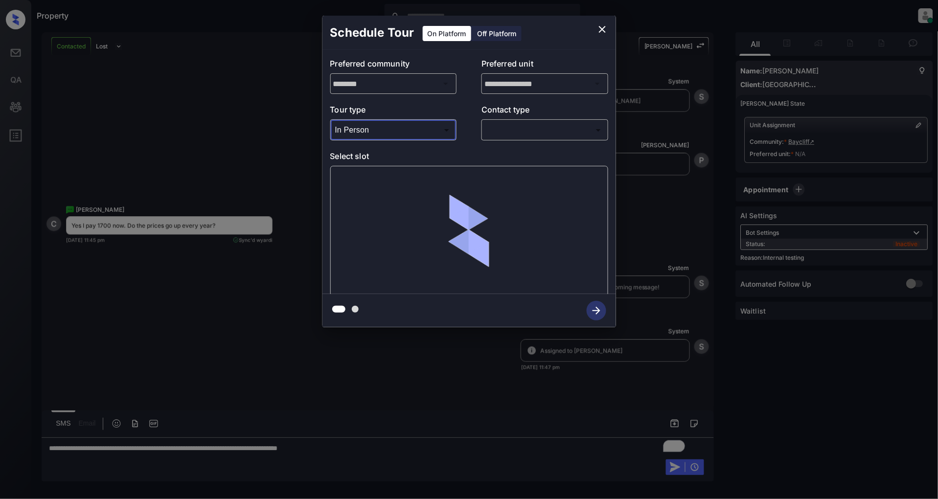
click at [517, 126] on body "Property [PERSON_NAME] Online Set yourself offline Set yourself on break Profil…" at bounding box center [469, 249] width 938 height 499
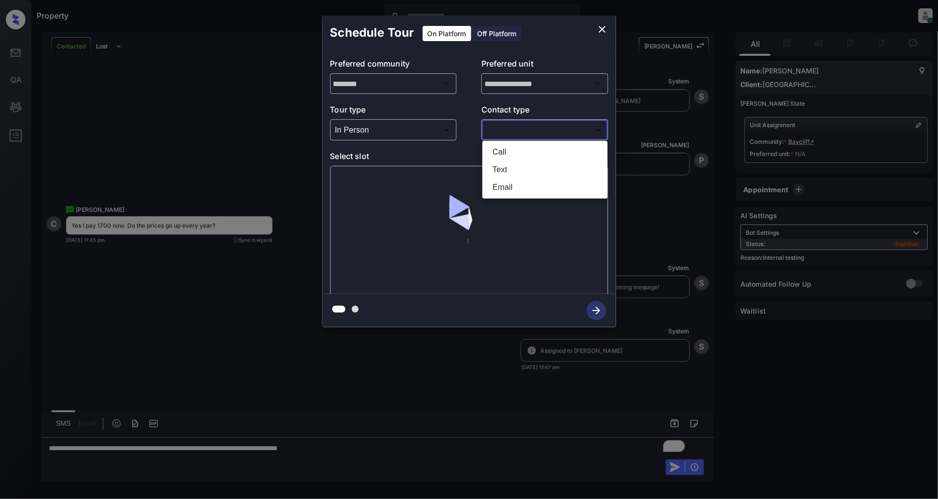
click at [521, 169] on li "Text" at bounding box center [545, 170] width 120 height 18
type input "****"
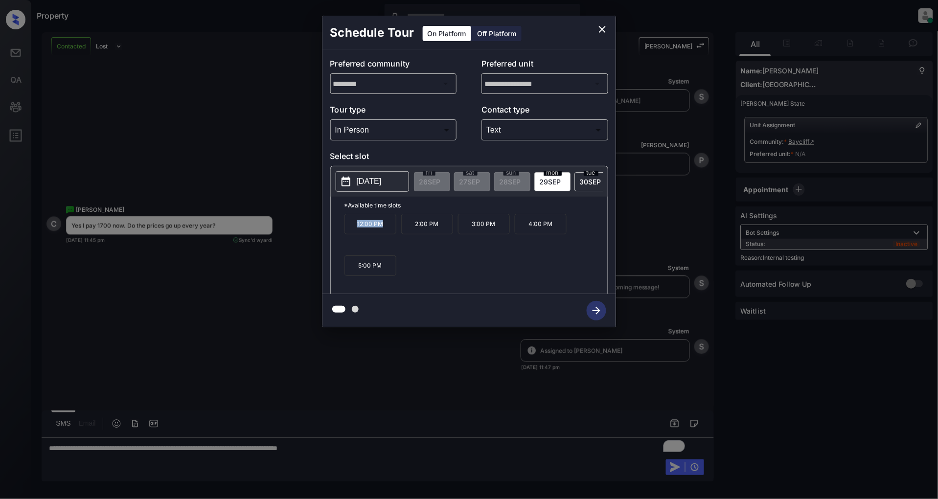
drag, startPoint x: 387, startPoint y: 232, endPoint x: 338, endPoint y: 233, distance: 48.5
click at [335, 232] on div "*Available time slots 12:00 PM 2:00 PM 3:00 PM 4:00 PM 5:00 PM" at bounding box center [469, 247] width 277 height 100
copy p "12:00 PM"
drag, startPoint x: 442, startPoint y: 232, endPoint x: 417, endPoint y: 232, distance: 25.0
click at [417, 232] on p "2:00 PM" at bounding box center [427, 224] width 52 height 21
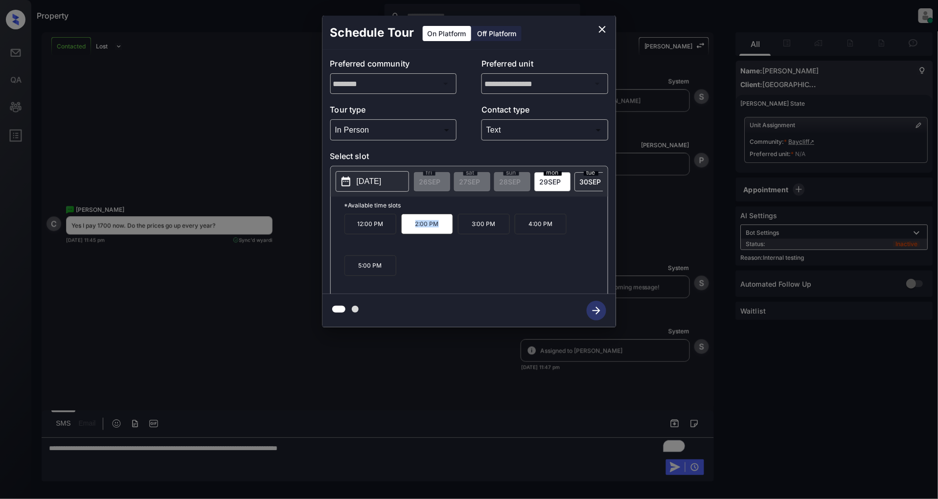
copy p "2:00 PM"
drag, startPoint x: 560, startPoint y: 230, endPoint x: 519, endPoint y: 232, distance: 41.7
click at [519, 232] on p "4:00 PM" at bounding box center [541, 224] width 52 height 21
copy p "4:00 PM"
click at [606, 31] on icon "close" at bounding box center [603, 29] width 12 height 12
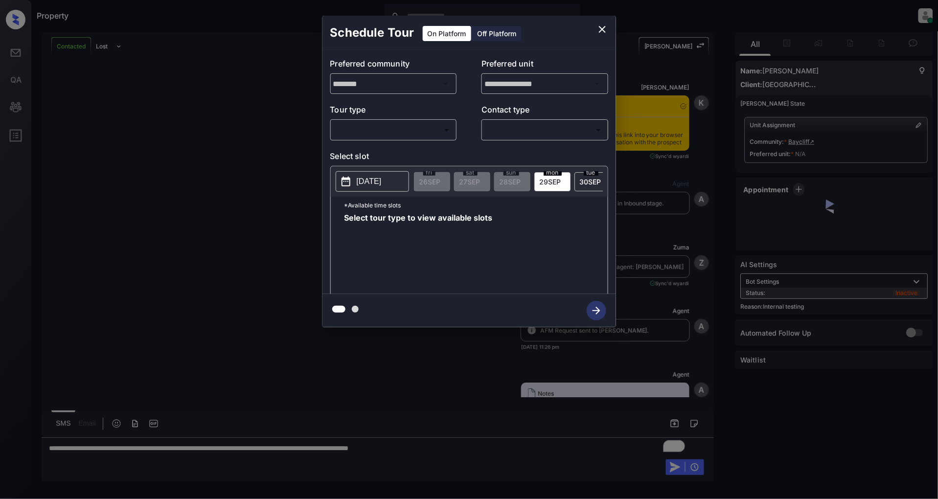
scroll to position [1846, 0]
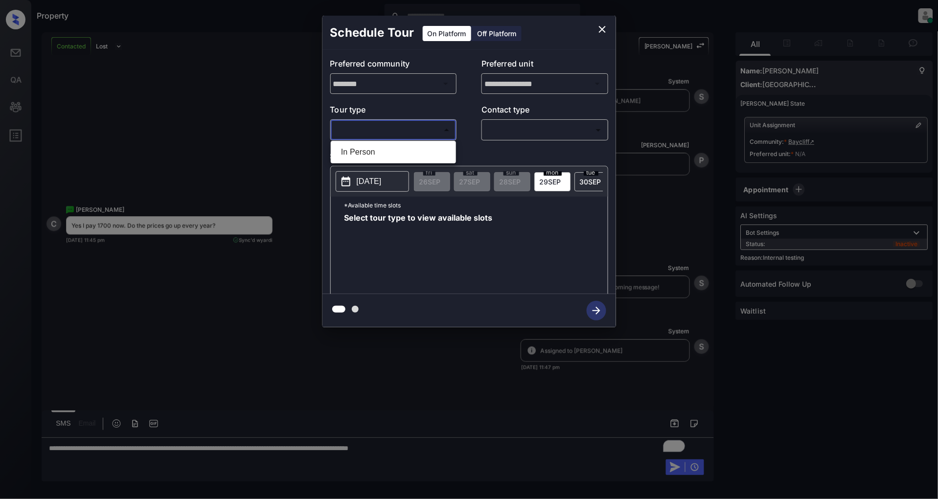
click at [414, 129] on body "Property [PERSON_NAME] Online Set yourself offline Set yourself on break Profil…" at bounding box center [469, 249] width 938 height 499
click at [398, 144] on li "In Person" at bounding box center [393, 152] width 120 height 18
type input "********"
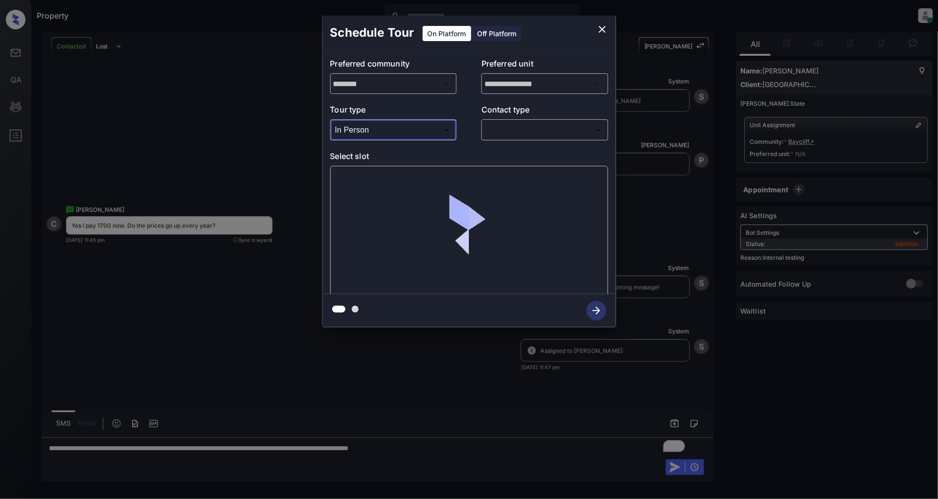
click at [529, 125] on body "Property [PERSON_NAME] Online Set yourself offline Set yourself on break Profil…" at bounding box center [469, 249] width 938 height 499
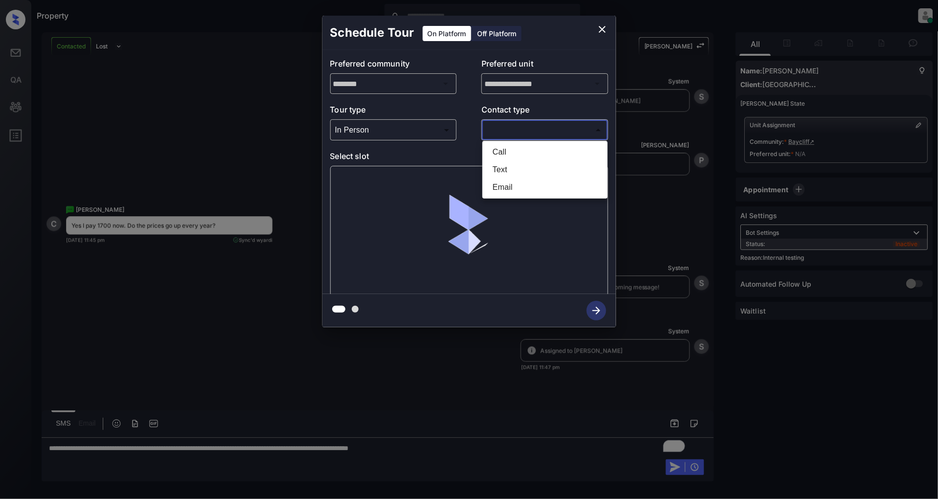
click at [515, 164] on li "Text" at bounding box center [545, 170] width 120 height 18
type input "****"
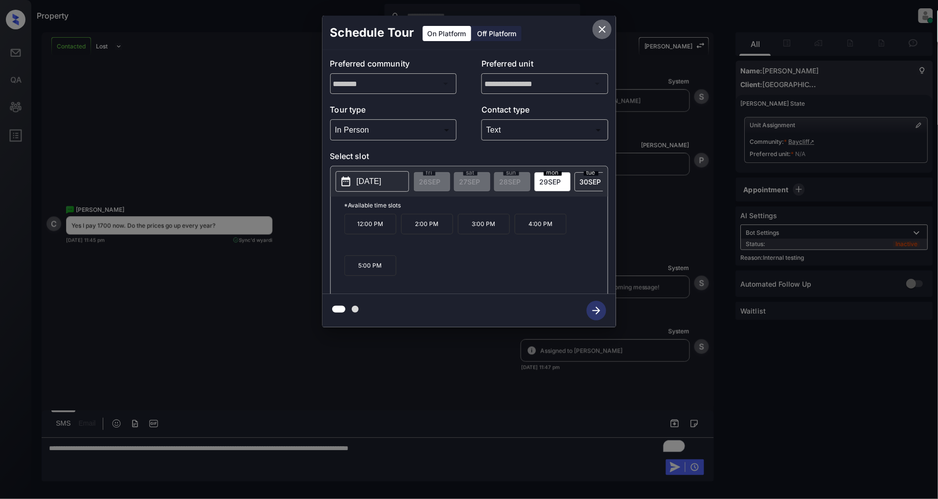
click at [605, 28] on icon "close" at bounding box center [603, 29] width 12 height 12
